Goal: Task Accomplishment & Management: Manage account settings

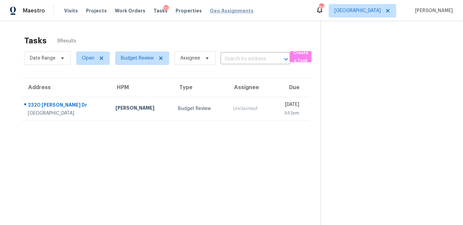
scroll to position [21, 0]
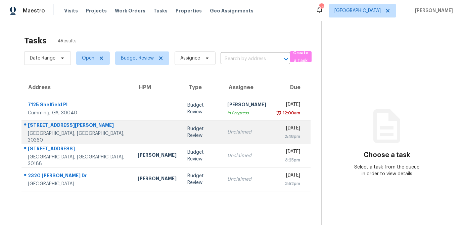
click at [187, 135] on div "Budget Review" at bounding box center [201, 131] width 29 height 13
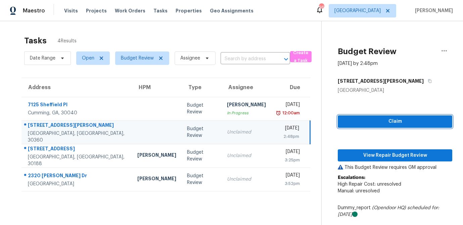
click at [397, 123] on span "Claim" at bounding box center [395, 121] width 104 height 8
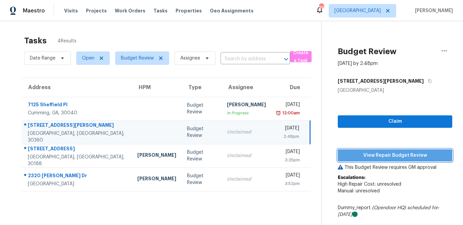
click at [388, 154] on span "View Repair Budget Review" at bounding box center [395, 155] width 104 height 8
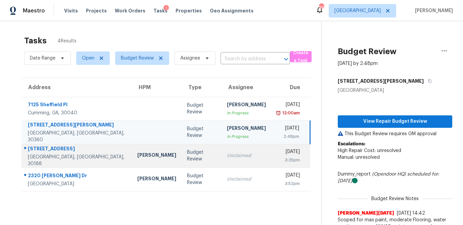
click at [227, 155] on div "Unclaimed" at bounding box center [246, 155] width 39 height 7
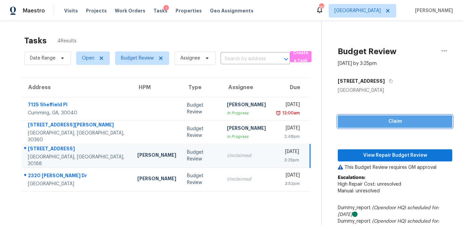
click at [394, 120] on span "Claim" at bounding box center [395, 121] width 104 height 8
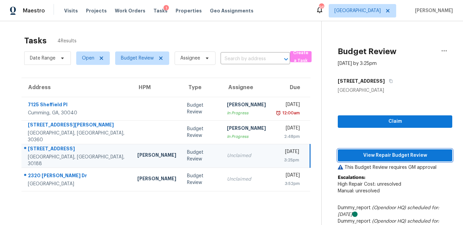
click at [394, 156] on span "View Repair Budget Review" at bounding box center [395, 155] width 104 height 8
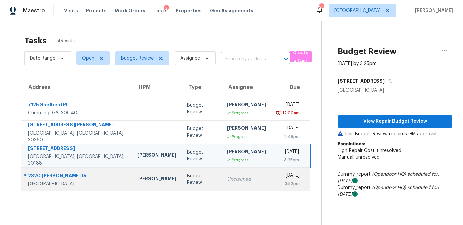
click at [227, 179] on div "Unclaimed" at bounding box center [246, 179] width 39 height 7
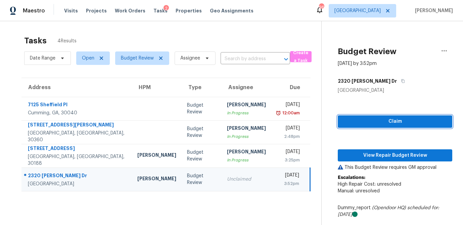
click at [367, 125] on span "Claim" at bounding box center [395, 121] width 104 height 8
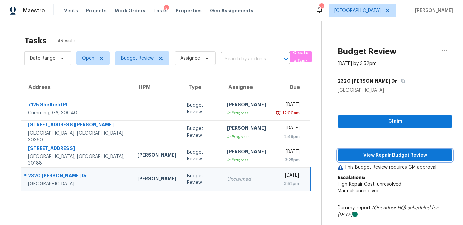
click at [364, 155] on span "View Repair Budget Review" at bounding box center [395, 155] width 104 height 8
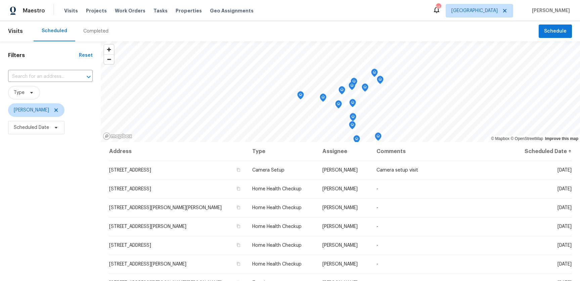
scroll to position [21, 0]
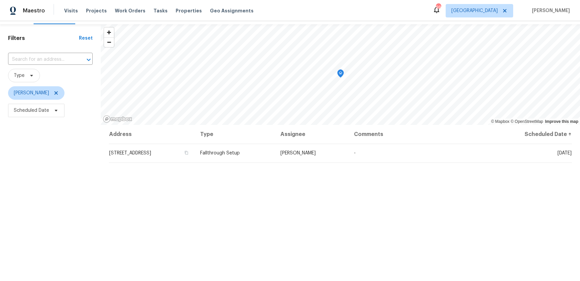
scroll to position [6, 0]
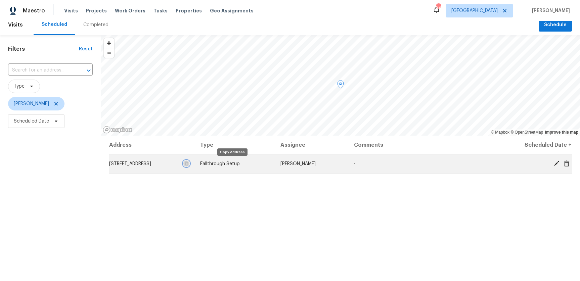
click at [188, 163] on icon "button" at bounding box center [186, 164] width 3 height 4
click at [557, 162] on icon at bounding box center [555, 163] width 5 height 5
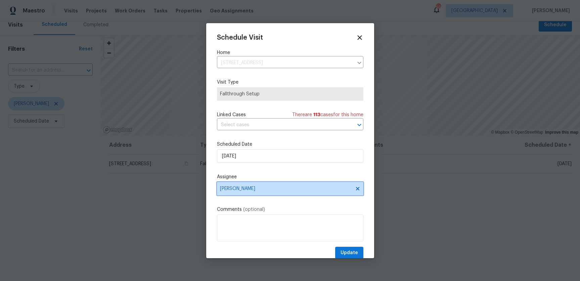
click at [268, 188] on span "Carmen Childs" at bounding box center [286, 188] width 132 height 5
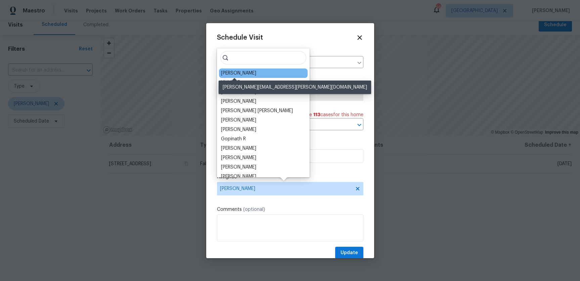
click at [241, 70] on div "[PERSON_NAME]" at bounding box center [238, 73] width 35 height 7
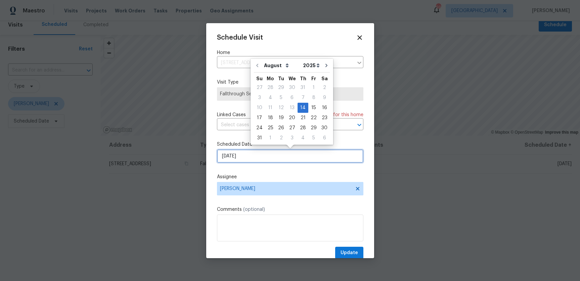
click at [252, 155] on input "8/14/2025" at bounding box center [290, 155] width 146 height 13
click at [269, 117] on div "18" at bounding box center [270, 117] width 11 height 9
type input "8/18/2025"
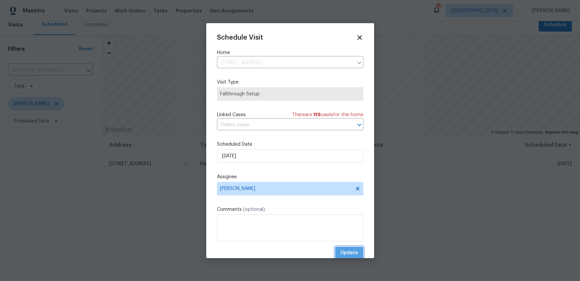
click at [346, 251] on span "Update" at bounding box center [348, 253] width 17 height 8
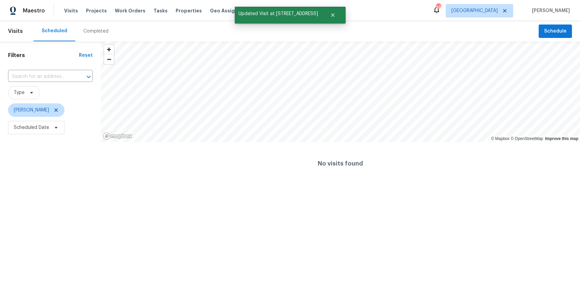
scroll to position [0, 0]
